Goal: Task Accomplishment & Management: Manage account settings

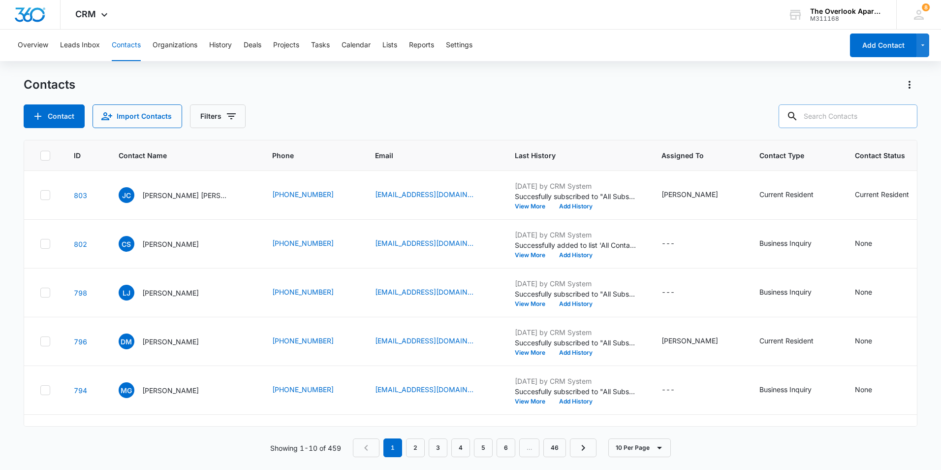
drag, startPoint x: 842, startPoint y: 124, endPoint x: 843, endPoint y: 116, distance: 7.5
click at [842, 124] on input "text" at bounding box center [848, 116] width 139 height 24
type input "6201"
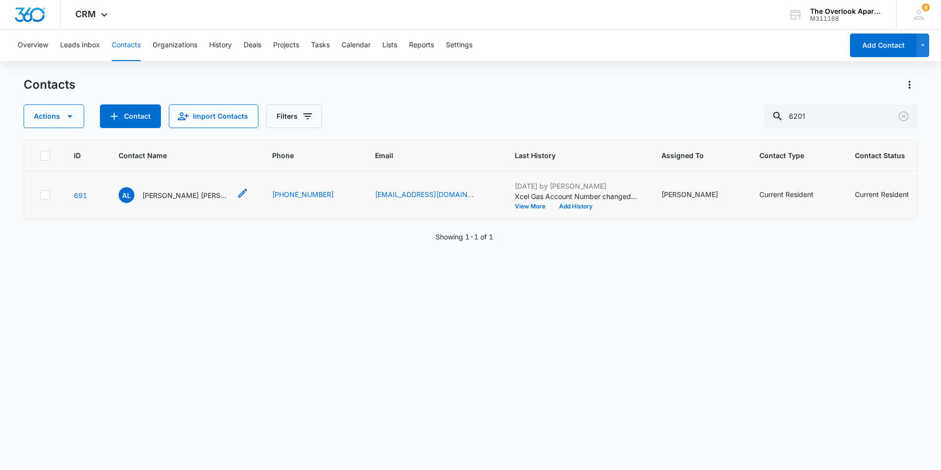
drag, startPoint x: 187, startPoint y: 215, endPoint x: 188, endPoint y: 207, distance: 7.9
click at [187, 200] on p "[PERSON_NAME] [PERSON_NAME] & [PERSON_NAME]" at bounding box center [186, 195] width 89 height 10
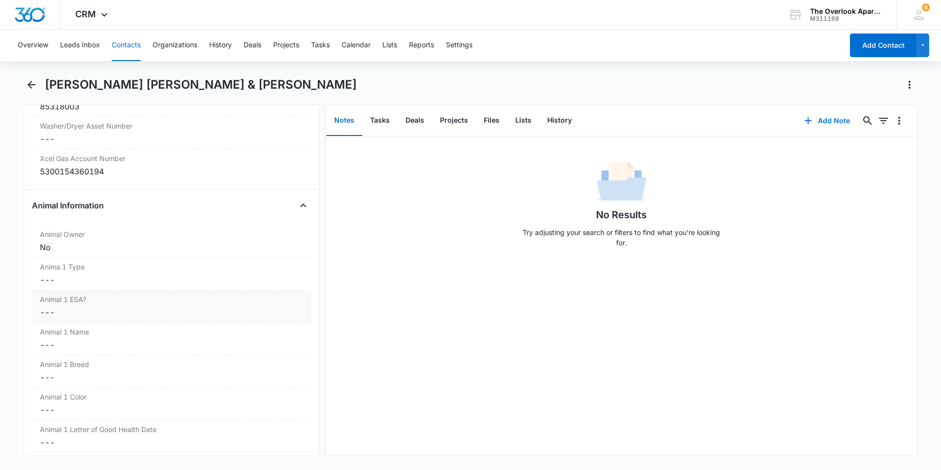
scroll to position [1083, 0]
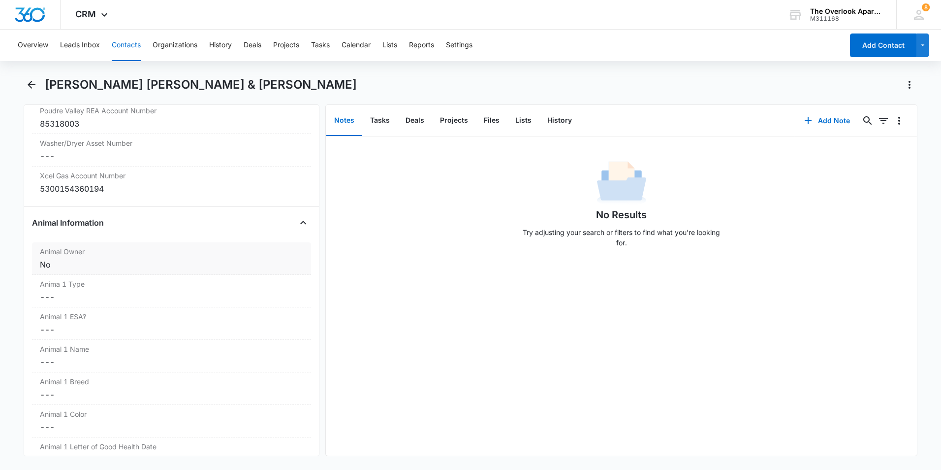
click at [99, 259] on div "No" at bounding box center [171, 265] width 263 height 12
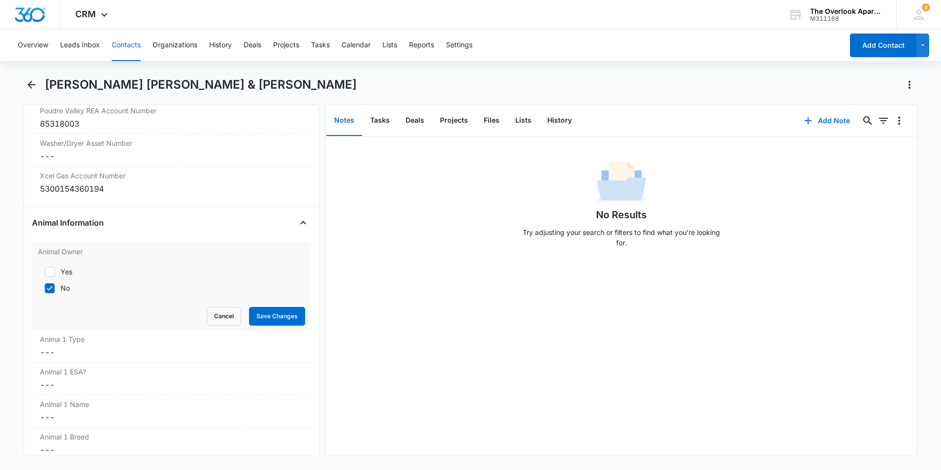
click at [56, 266] on label "Yes" at bounding box center [171, 271] width 267 height 10
click at [45, 268] on input "Yes" at bounding box center [41, 271] width 7 height 7
checkbox input "true"
drag, startPoint x: 52, startPoint y: 270, endPoint x: 88, endPoint y: 270, distance: 35.9
click at [52, 284] on icon at bounding box center [49, 288] width 9 height 9
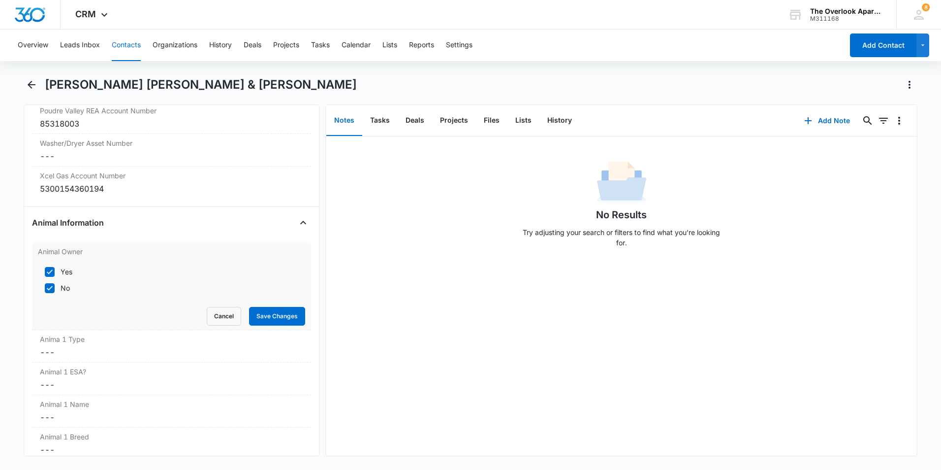
click at [45, 285] on input "No" at bounding box center [41, 288] width 7 height 7
checkbox input "false"
click at [252, 307] on button "Save Changes" at bounding box center [277, 316] width 56 height 19
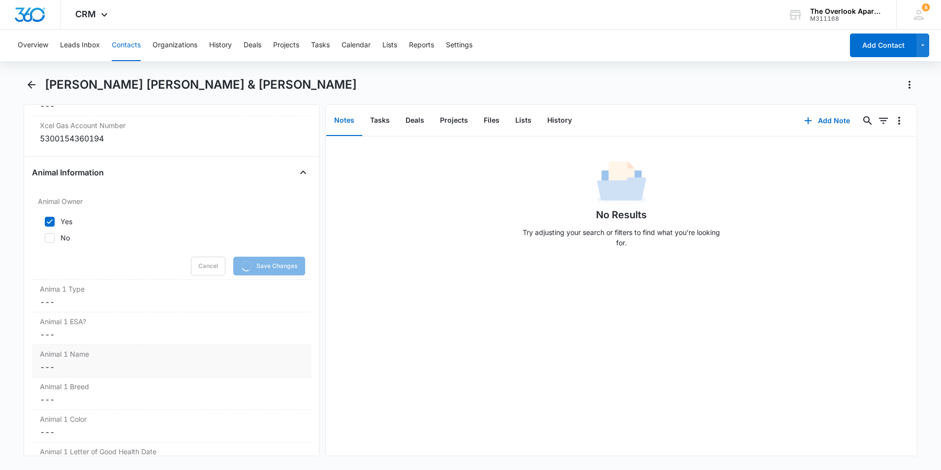
scroll to position [1182, 0]
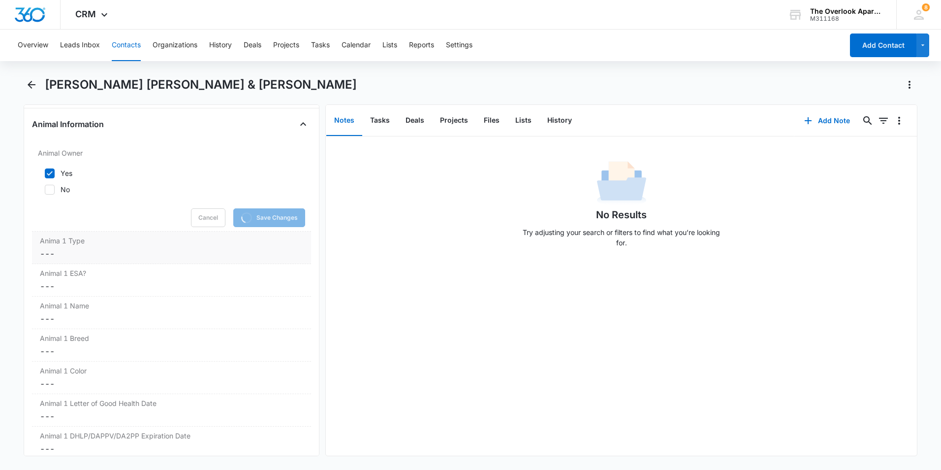
click at [76, 246] on div "Anima 1 Type Cancel Save Changes ---" at bounding box center [171, 247] width 279 height 32
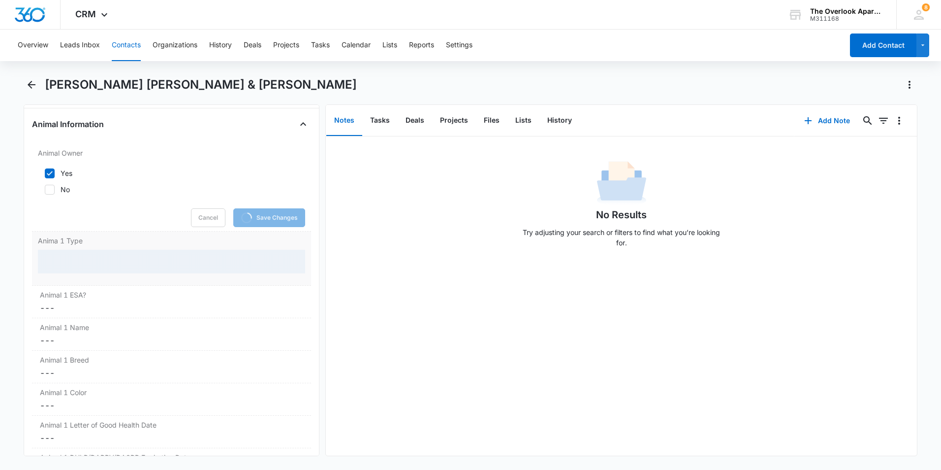
click at [71, 250] on div at bounding box center [171, 262] width 267 height 24
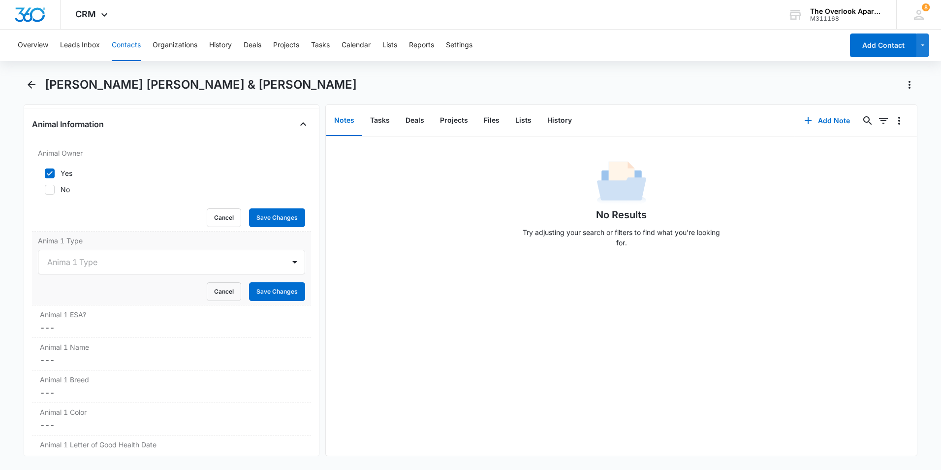
click at [71, 255] on div at bounding box center [159, 262] width 225 height 14
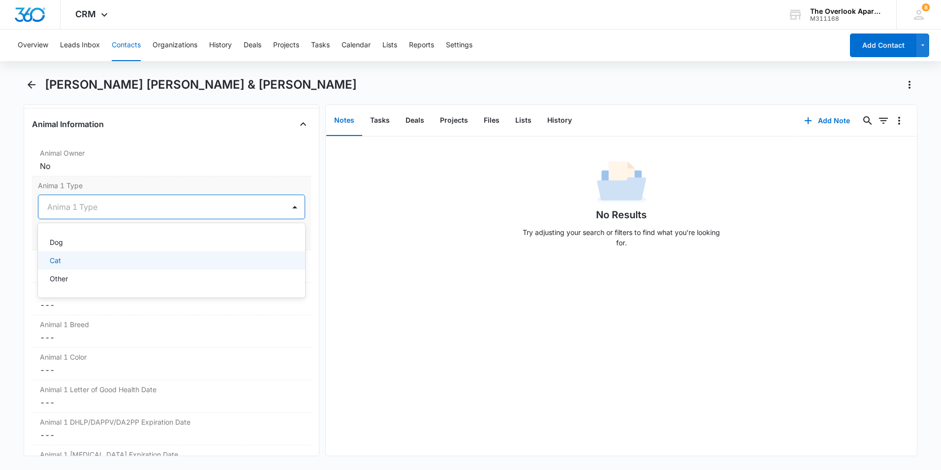
click at [86, 255] on div "Cat" at bounding box center [171, 260] width 242 height 10
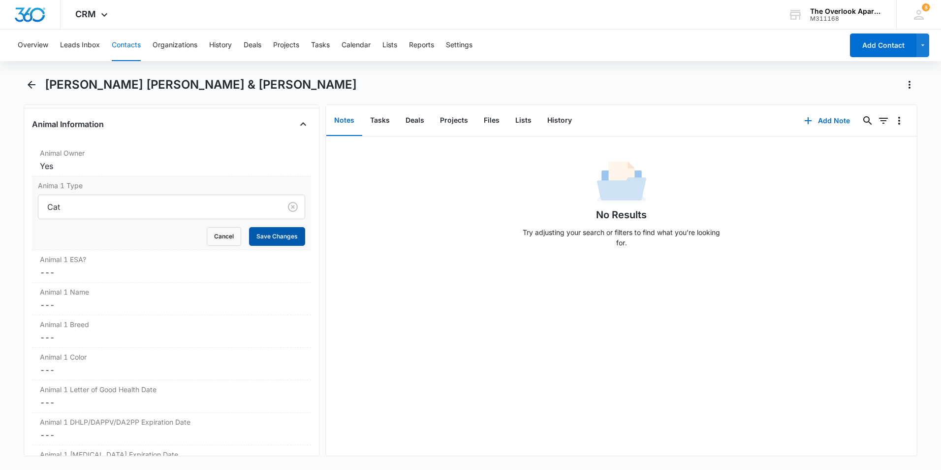
click at [272, 227] on button "Save Changes" at bounding box center [277, 236] width 56 height 19
click at [81, 315] on div "Animal 1 Breed Cancel Save Changes ---" at bounding box center [171, 331] width 279 height 32
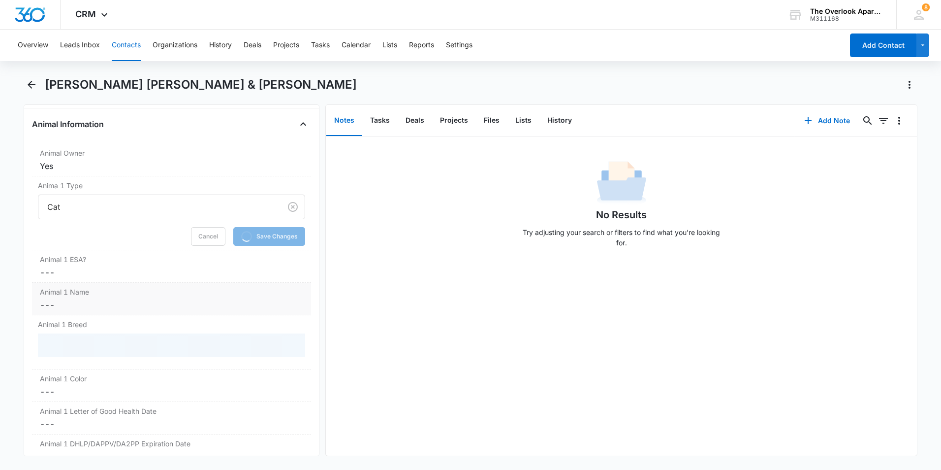
click at [94, 299] on dd "Cancel Save Changes ---" at bounding box center [171, 305] width 263 height 12
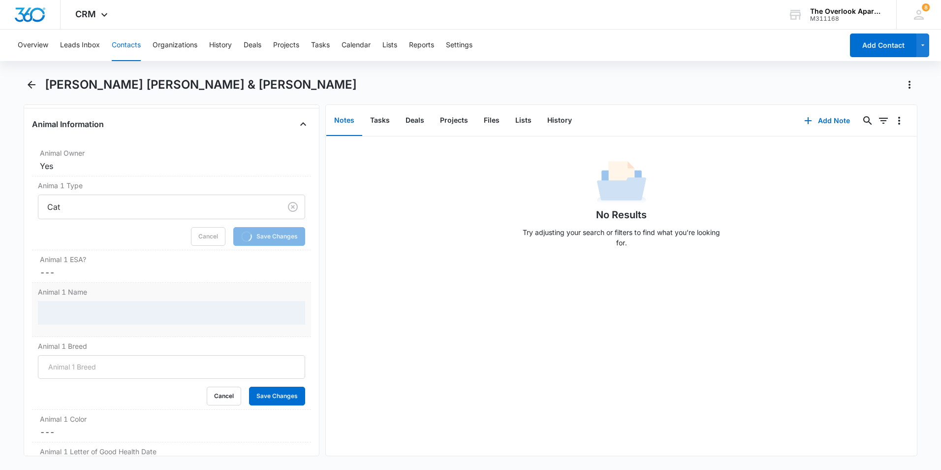
click at [83, 301] on div at bounding box center [171, 313] width 267 height 24
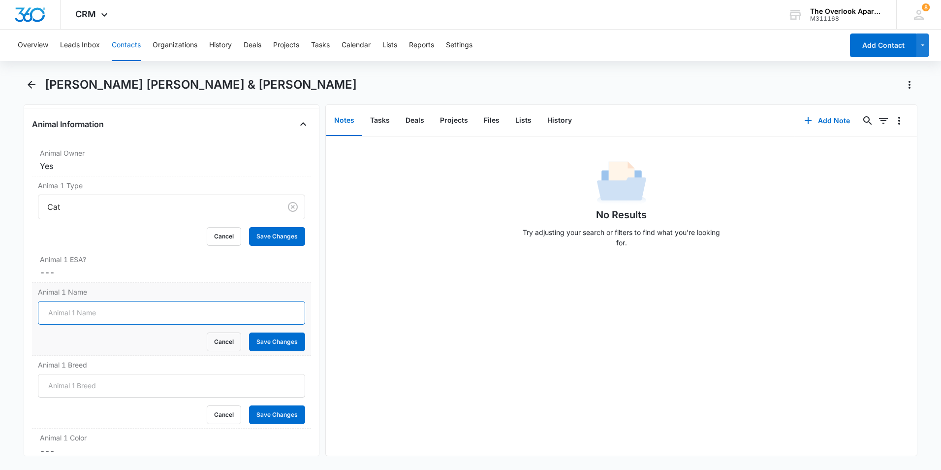
click at [83, 301] on input "Animal 1 Name" at bounding box center [171, 313] width 267 height 24
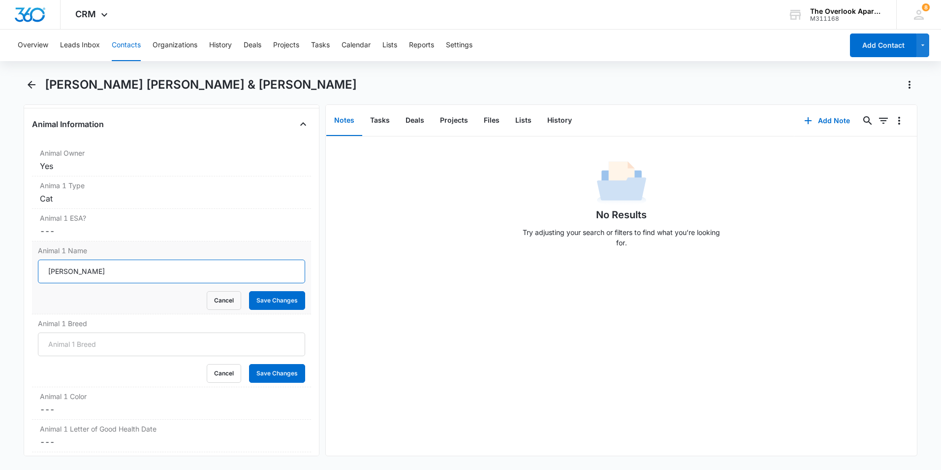
type input "[PERSON_NAME]"
click at [249, 291] on button "Save Changes" at bounding box center [277, 300] width 56 height 19
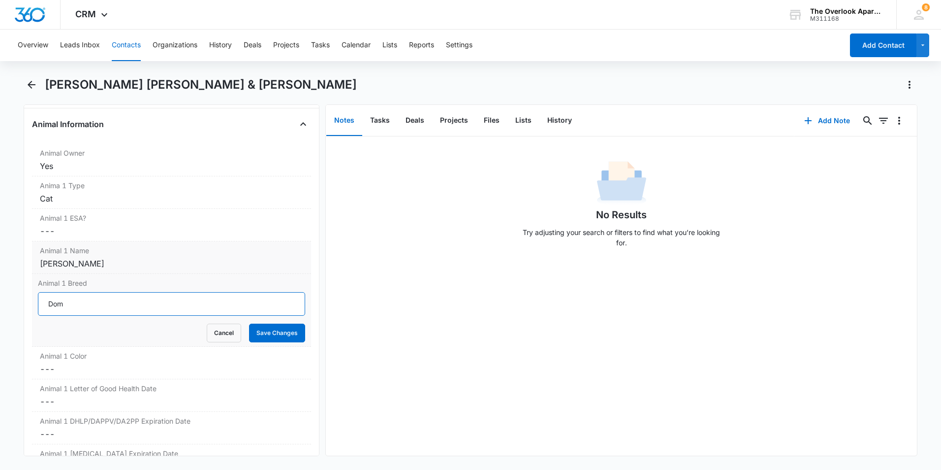
type input "Dom. Shorthair"
click at [249, 324] on button "Save Changes" at bounding box center [277, 333] width 56 height 19
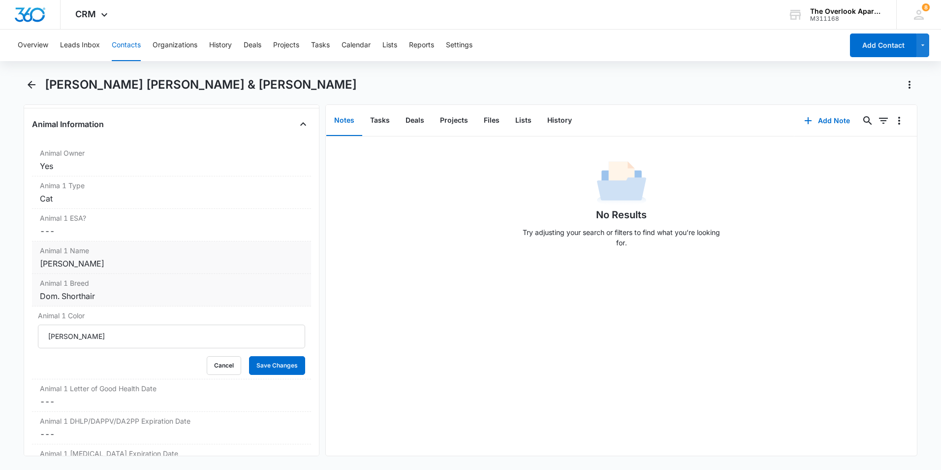
type input "[PERSON_NAME]"
click at [249, 356] on button "Save Changes" at bounding box center [277, 365] width 56 height 19
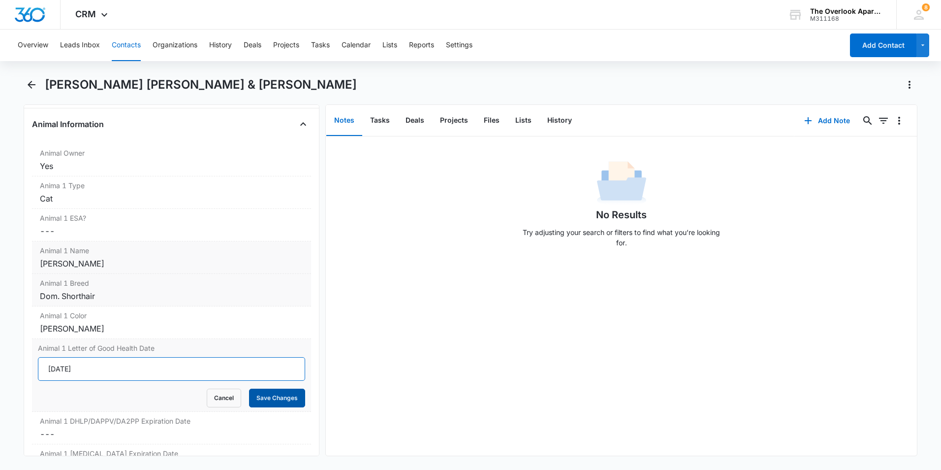
type input "[DATE]"
click at [258, 390] on button "Save Changes" at bounding box center [277, 398] width 56 height 19
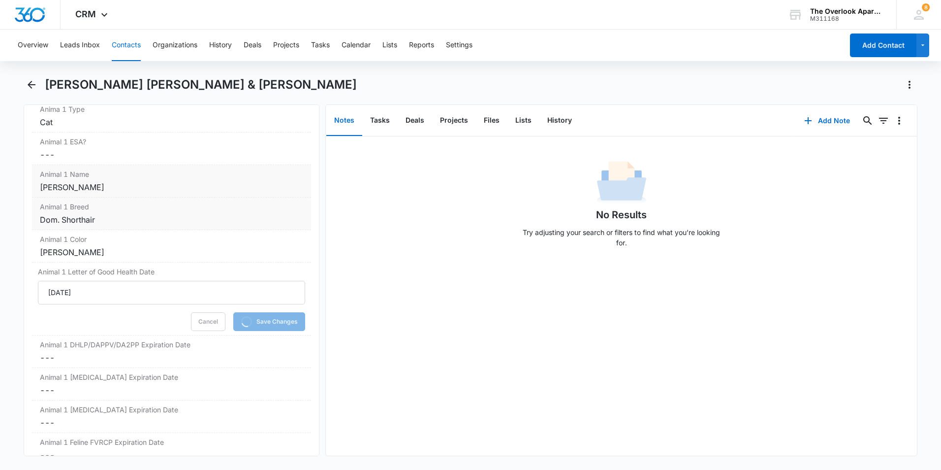
scroll to position [1329, 0]
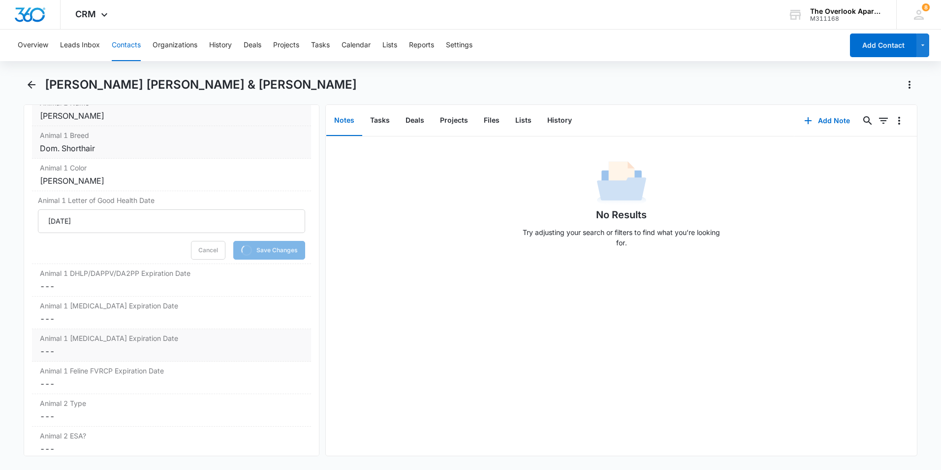
click at [76, 345] on dd "Cancel Save Changes ---" at bounding box center [171, 351] width 263 height 12
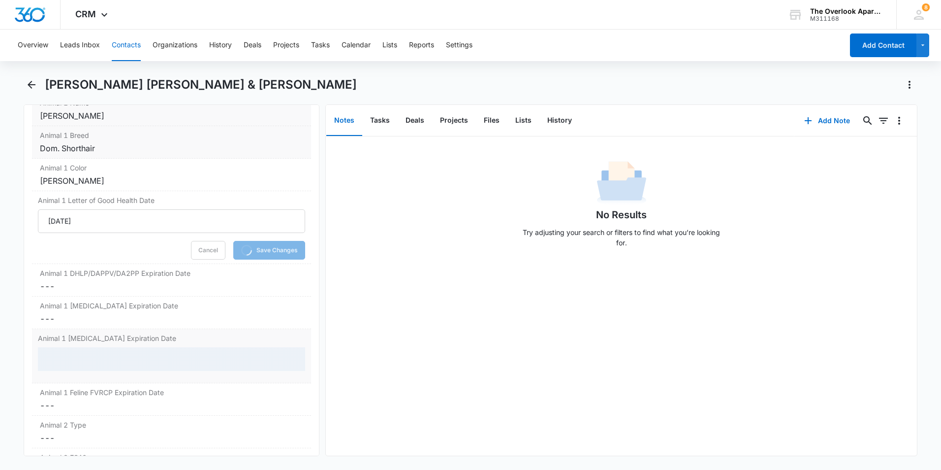
click at [80, 347] on div at bounding box center [171, 359] width 267 height 24
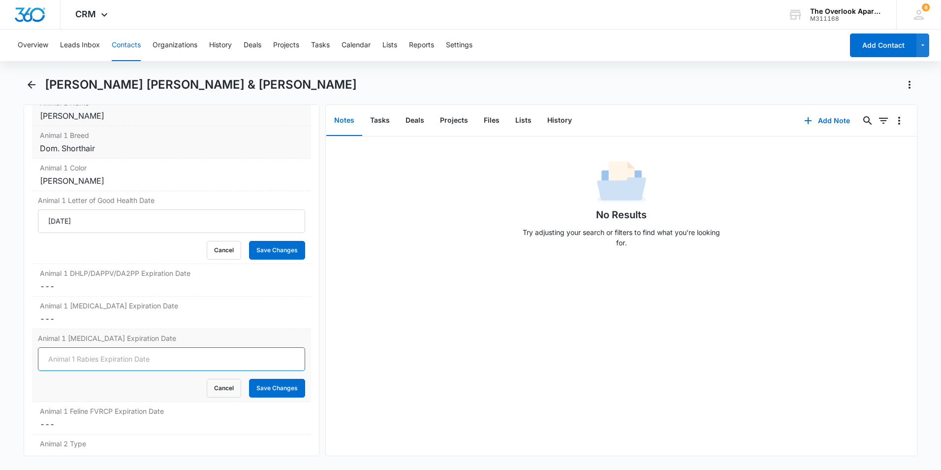
click at [80, 347] on input "Animal 1 [MEDICAL_DATA] Expiration Date" at bounding box center [171, 359] width 267 height 24
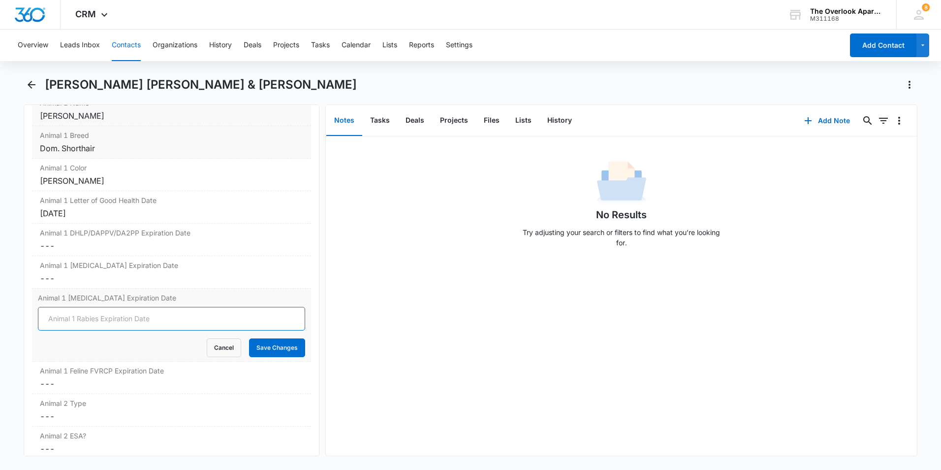
type input "to young"
click at [271, 338] on button "Save Changes" at bounding box center [277, 347] width 56 height 19
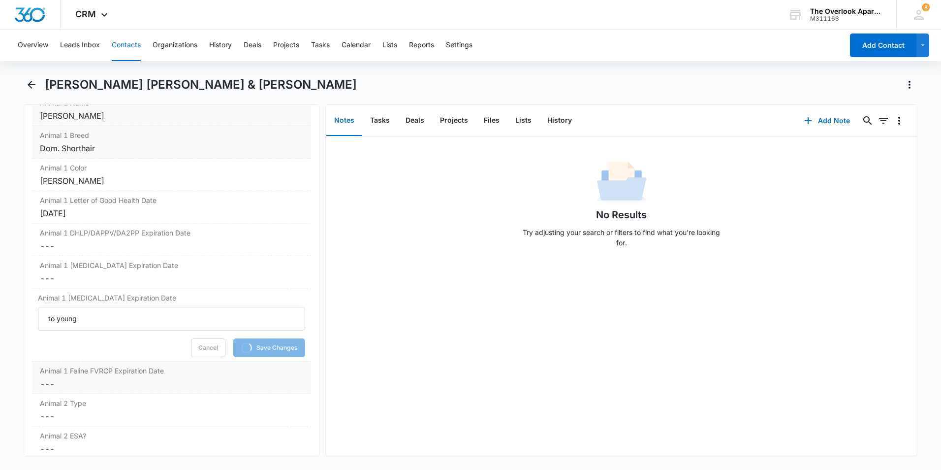
click at [90, 378] on dd "Cancel Save Changes ---" at bounding box center [171, 384] width 263 height 12
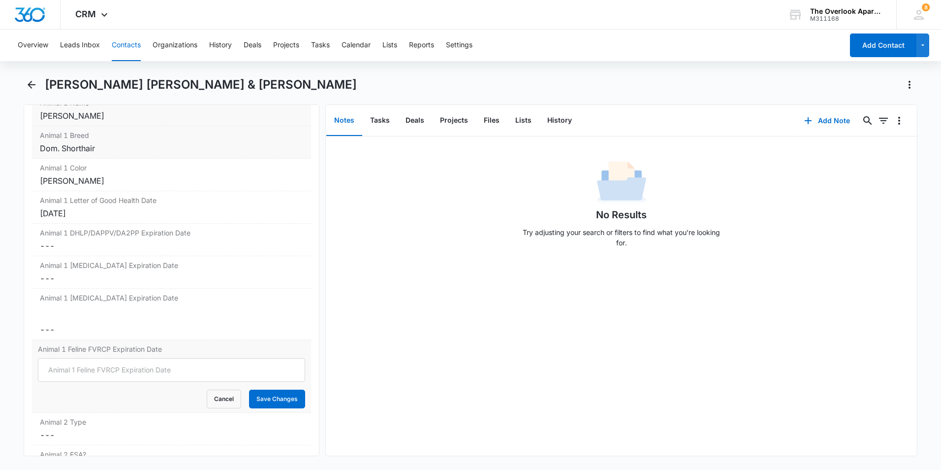
click at [89, 389] on div "Cancel Save Changes" at bounding box center [171, 398] width 267 height 19
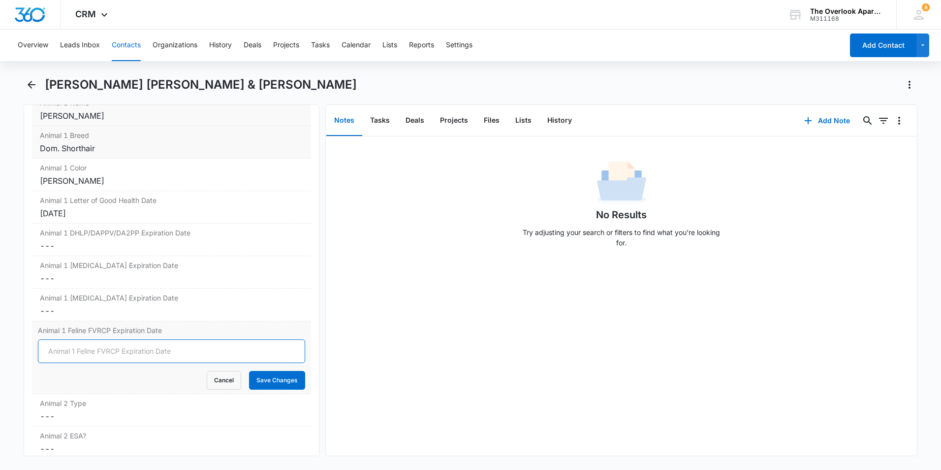
click at [87, 339] on input "Animal 1 Feline FVRCP Expiration Date" at bounding box center [171, 351] width 267 height 24
click at [100, 340] on input "Booster" at bounding box center [171, 351] width 267 height 24
type input "Booster 1st week september"
click at [264, 371] on button "Save Changes" at bounding box center [277, 380] width 56 height 19
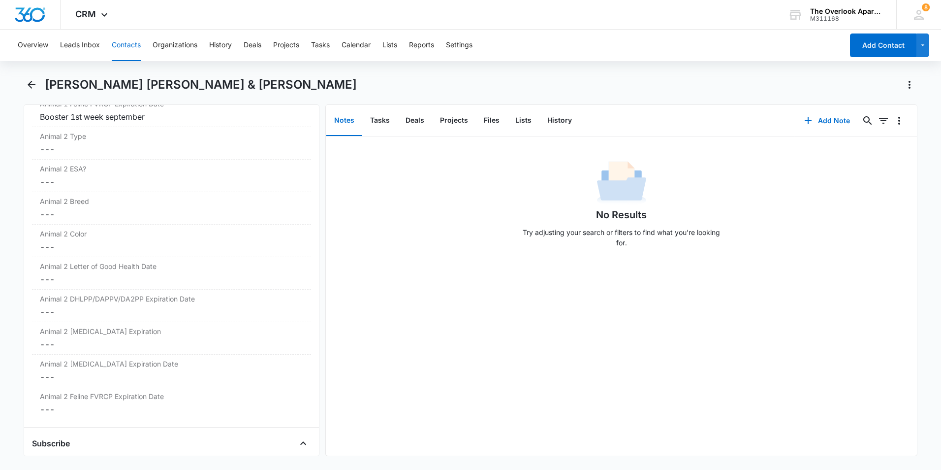
scroll to position [1541, 0]
